Goal: Information Seeking & Learning: Learn about a topic

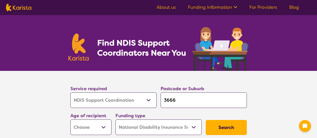
select select "NDIS Support Coordination"
select select "NDIS"
select select "NDIS Support Coordination"
select select "NDIS"
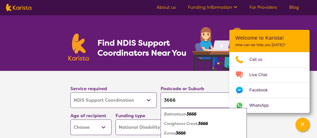
type input "3666"
click at [0, 89] on section "Service required Allied Health Assistant Assessment ([MEDICAL_DATA] or [MEDICAL…" at bounding box center [158, 111] width 317 height 80
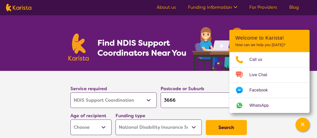
scroll to position [75, 0]
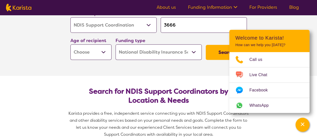
click at [100, 52] on select "Early Childhood - 0 to 9 Child - 10 to 11 Adolescent - 12 to 17 Adult - 18 to 6…" at bounding box center [90, 52] width 41 height 16
select select "AD"
click at [70, 44] on select "Early Childhood - 0 to 9 Child - 10 to 11 Adolescent - 12 to 17 Adult - 18 to 6…" at bounding box center [90, 52] width 41 height 16
select select "AD"
click at [306, 125] on div "Channel Menu" at bounding box center [302, 124] width 10 height 11
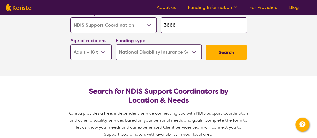
click at [228, 51] on button "Search" at bounding box center [225, 52] width 41 height 15
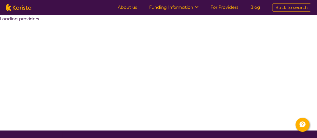
select select "by_score"
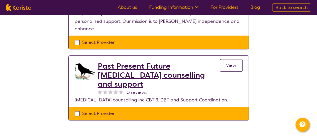
scroll to position [50, 0]
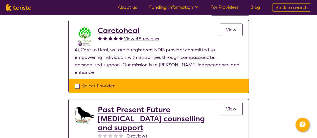
click at [238, 28] on link "View" at bounding box center [230, 30] width 23 height 13
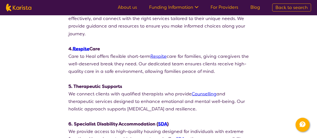
scroll to position [350, 0]
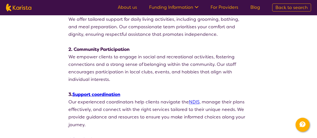
click at [128, 5] on link "About us" at bounding box center [127, 7] width 19 height 6
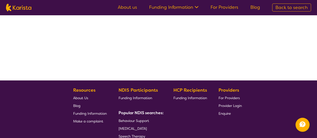
select select "by_score"
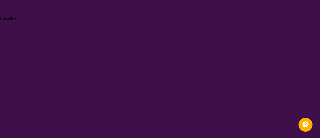
select select "NDIS Support Coordination"
select select "AD"
select select "NDIS"
select select "NDIS Support Coordination"
select select "AD"
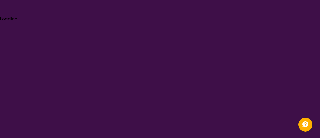
select select "NDIS"
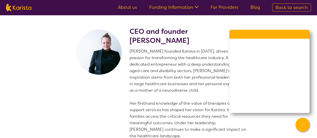
click at [53, 95] on section "CEO and founder Danielle Bodinnar Danielle founded Karista in 2016, driven by h…" at bounding box center [158, 122] width 317 height 214
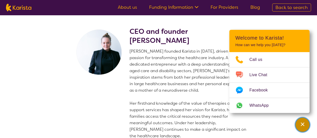
click at [301, 130] on div "Channel Menu" at bounding box center [302, 124] width 10 height 11
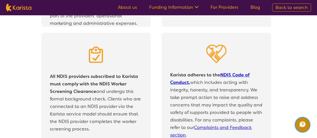
scroll to position [1076, 0]
